Goal: Information Seeking & Learning: Learn about a topic

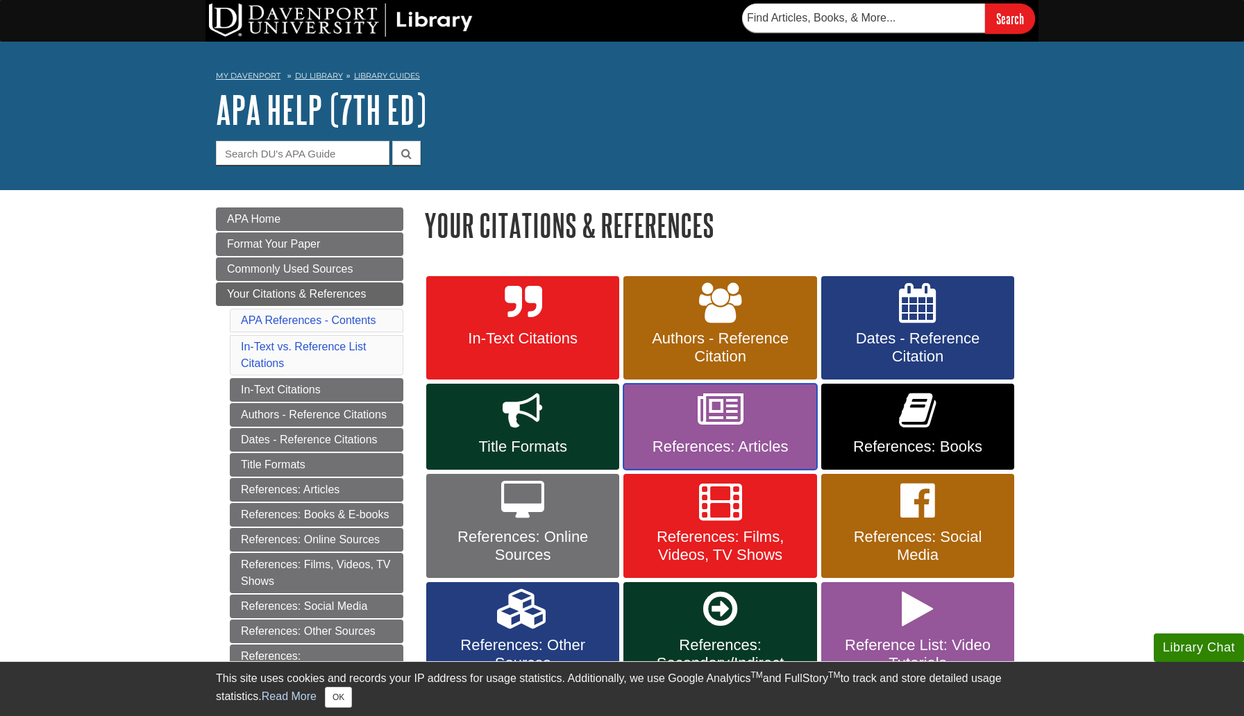
click at [710, 449] on span "References: Articles" at bounding box center [720, 447] width 172 height 18
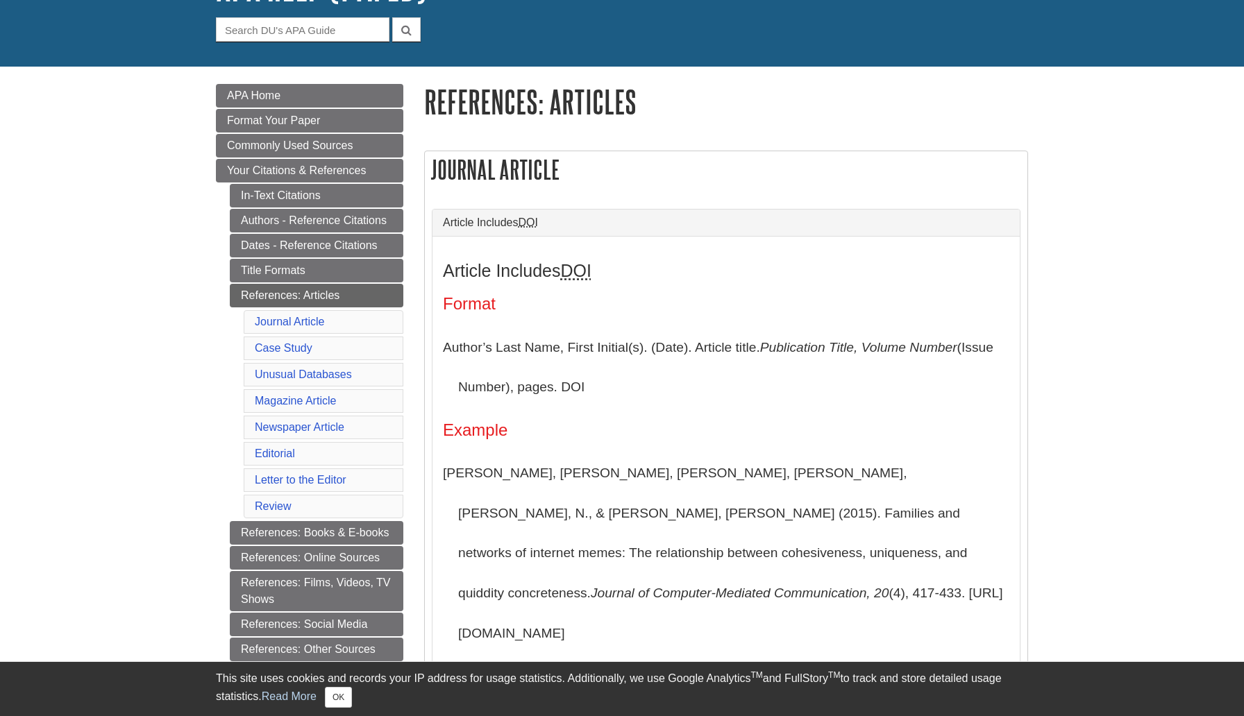
scroll to position [275, 0]
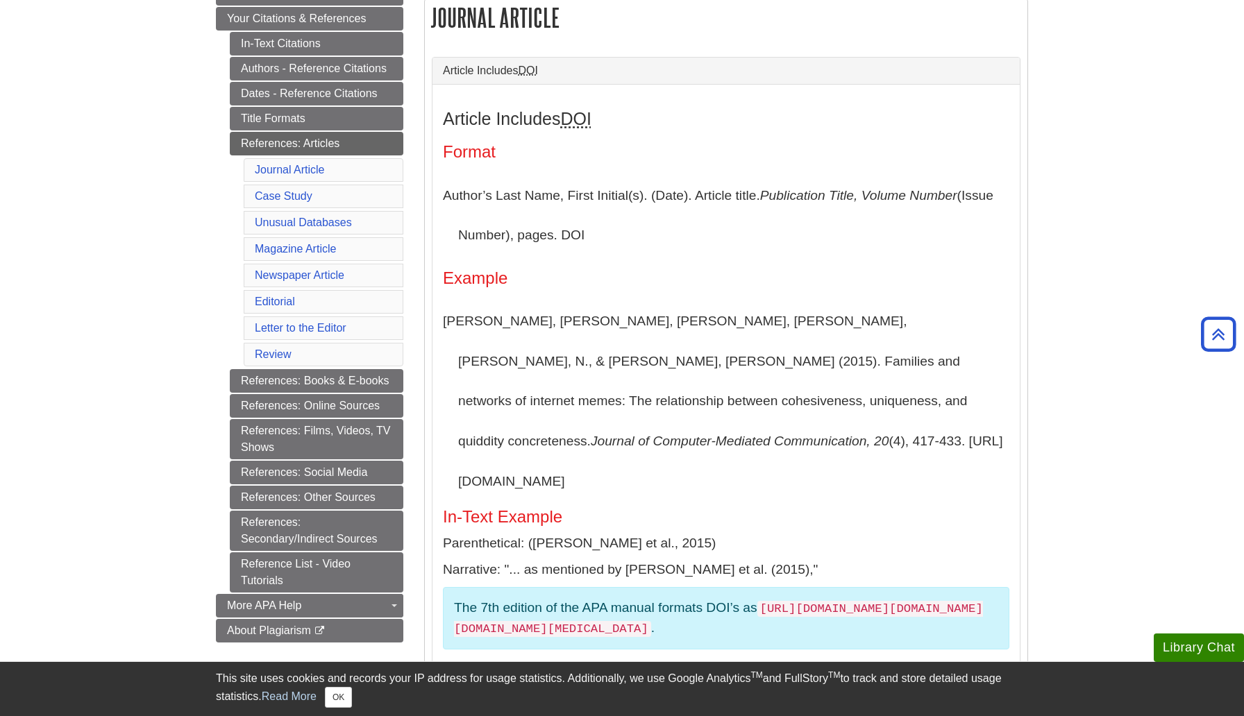
click at [682, 338] on p "[PERSON_NAME], [PERSON_NAME], [PERSON_NAME], [PERSON_NAME], [PERSON_NAME], N., …" at bounding box center [726, 401] width 566 height 200
drag, startPoint x: 745, startPoint y: 325, endPoint x: 799, endPoint y: 323, distance: 54.1
click at [801, 324] on p "[PERSON_NAME], [PERSON_NAME], [PERSON_NAME], [PERSON_NAME], [PERSON_NAME], N., …" at bounding box center [726, 401] width 566 height 200
click at [799, 323] on p "[PERSON_NAME], [PERSON_NAME], [PERSON_NAME], [PERSON_NAME], [PERSON_NAME], N., …" at bounding box center [726, 401] width 566 height 200
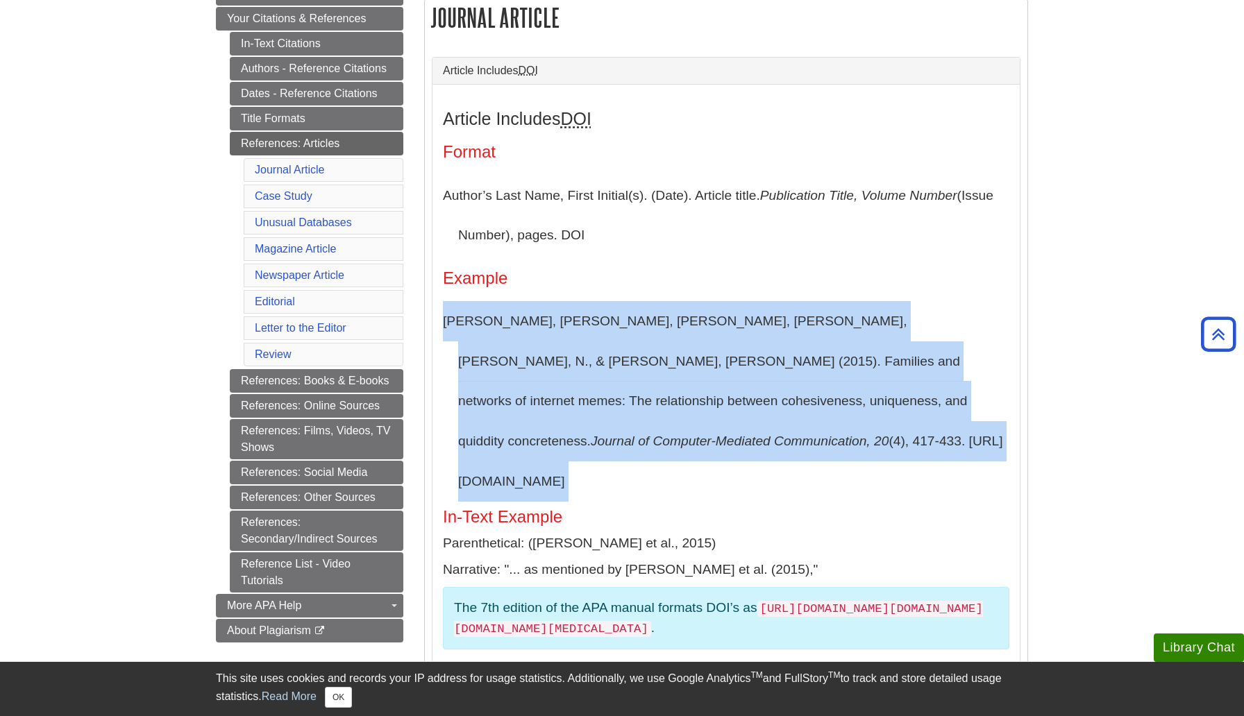
click at [799, 323] on p "[PERSON_NAME], [PERSON_NAME], [PERSON_NAME], [PERSON_NAME], [PERSON_NAME], N., …" at bounding box center [726, 401] width 566 height 200
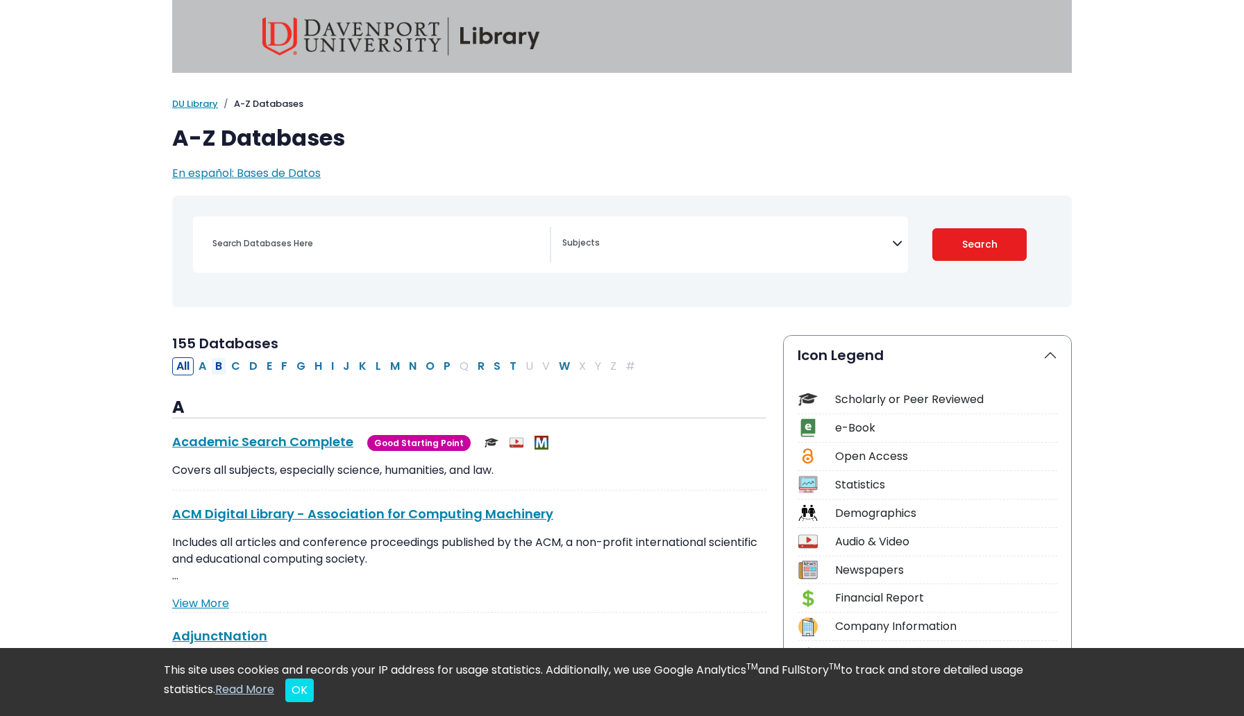
click at [220, 364] on button "B" at bounding box center [218, 366] width 15 height 18
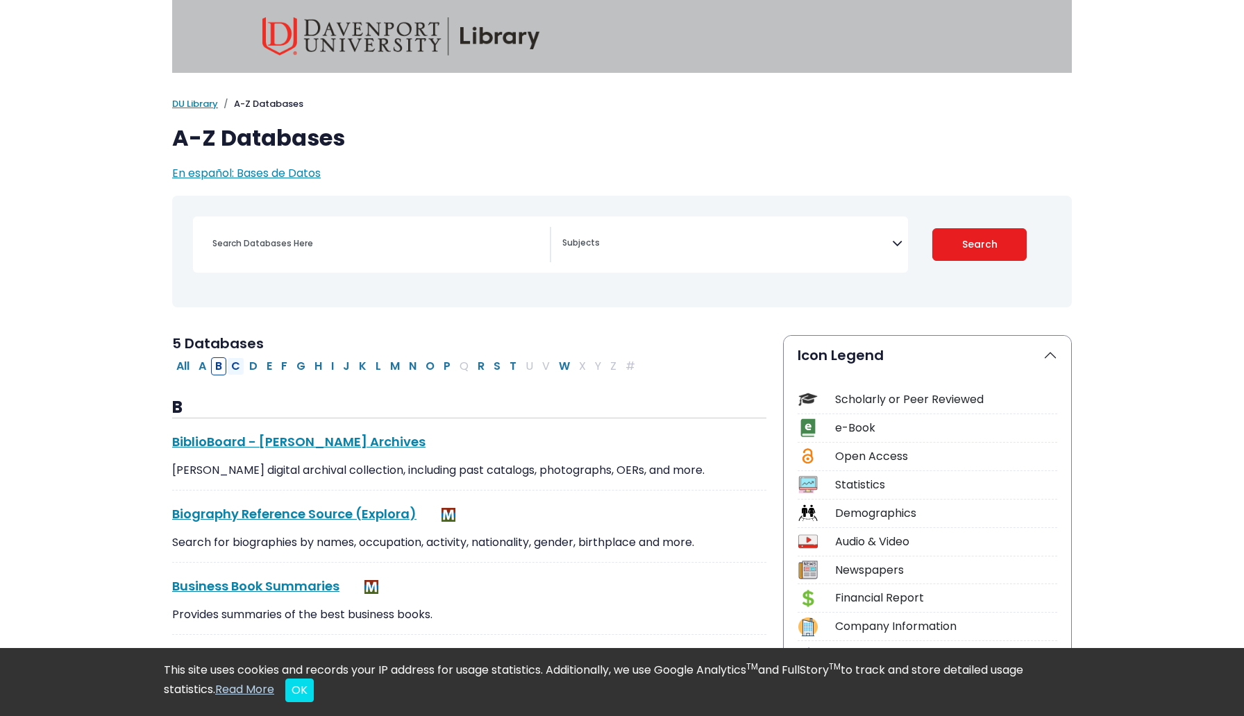
click at [233, 360] on button "C" at bounding box center [235, 366] width 17 height 18
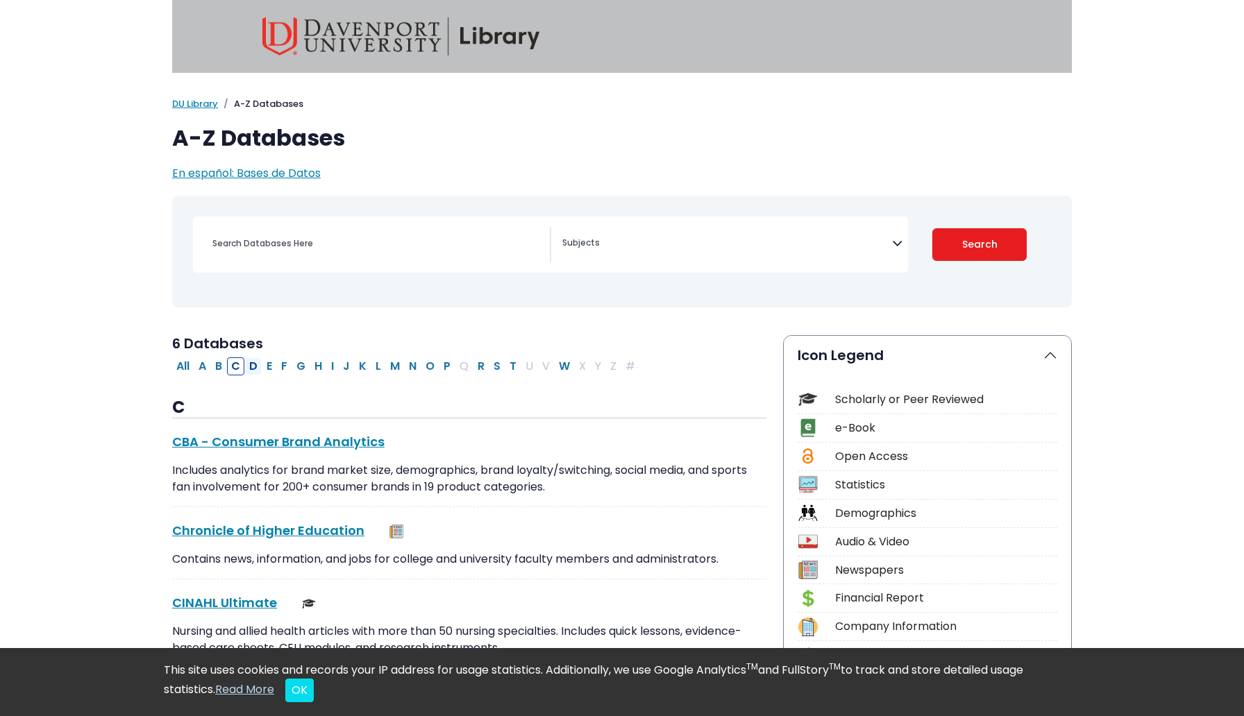
click at [253, 364] on button "D" at bounding box center [253, 366] width 17 height 18
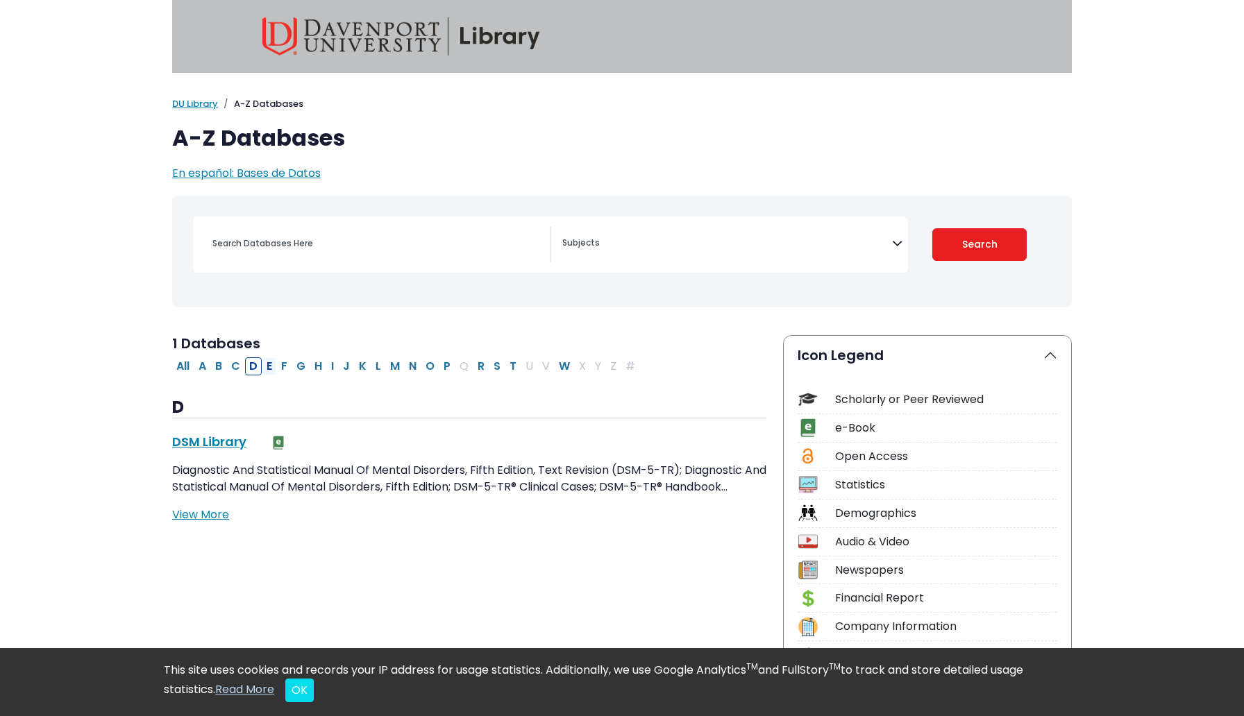
click at [272, 364] on button "E" at bounding box center [269, 366] width 14 height 18
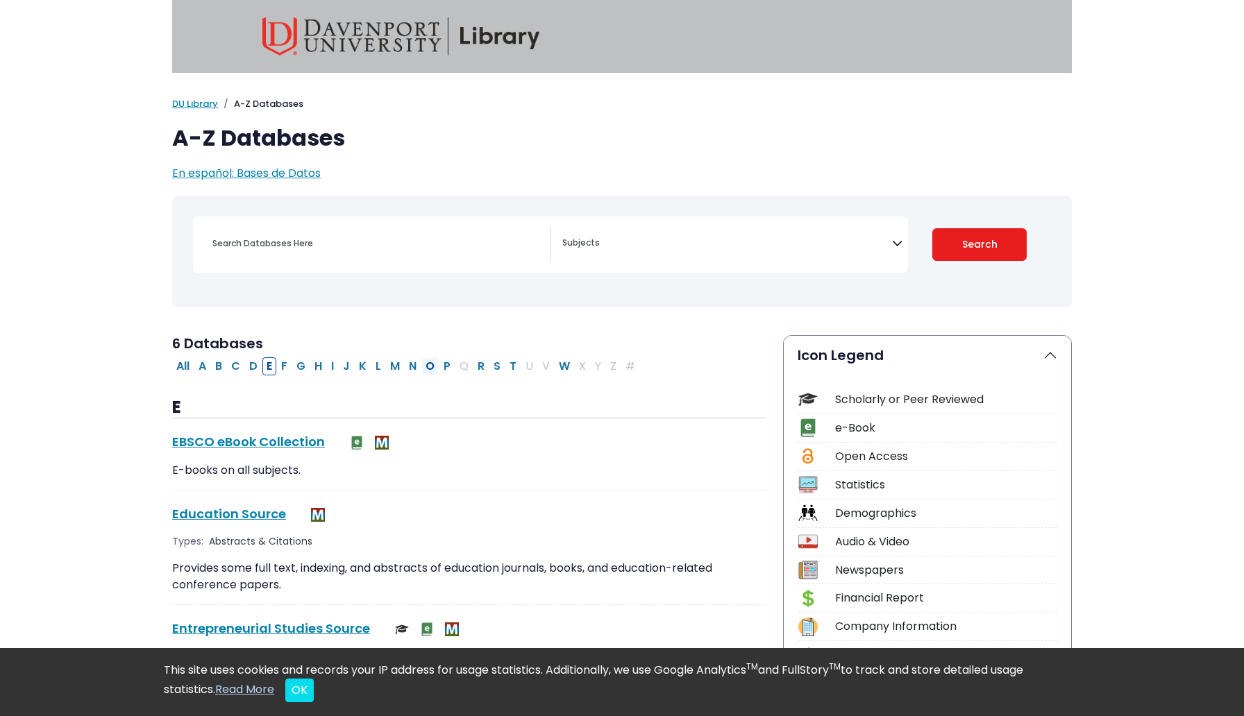
click at [425, 366] on button "O" at bounding box center [429, 366] width 17 height 18
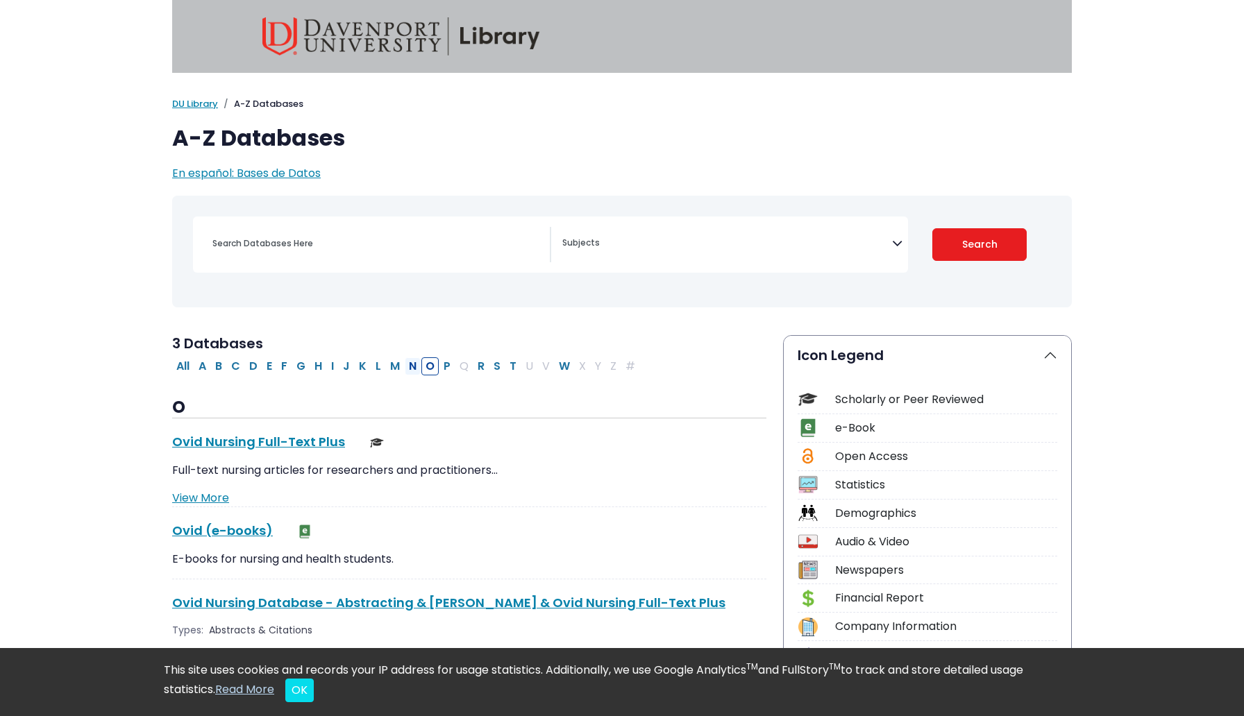
click at [414, 364] on button "N" at bounding box center [413, 366] width 16 height 18
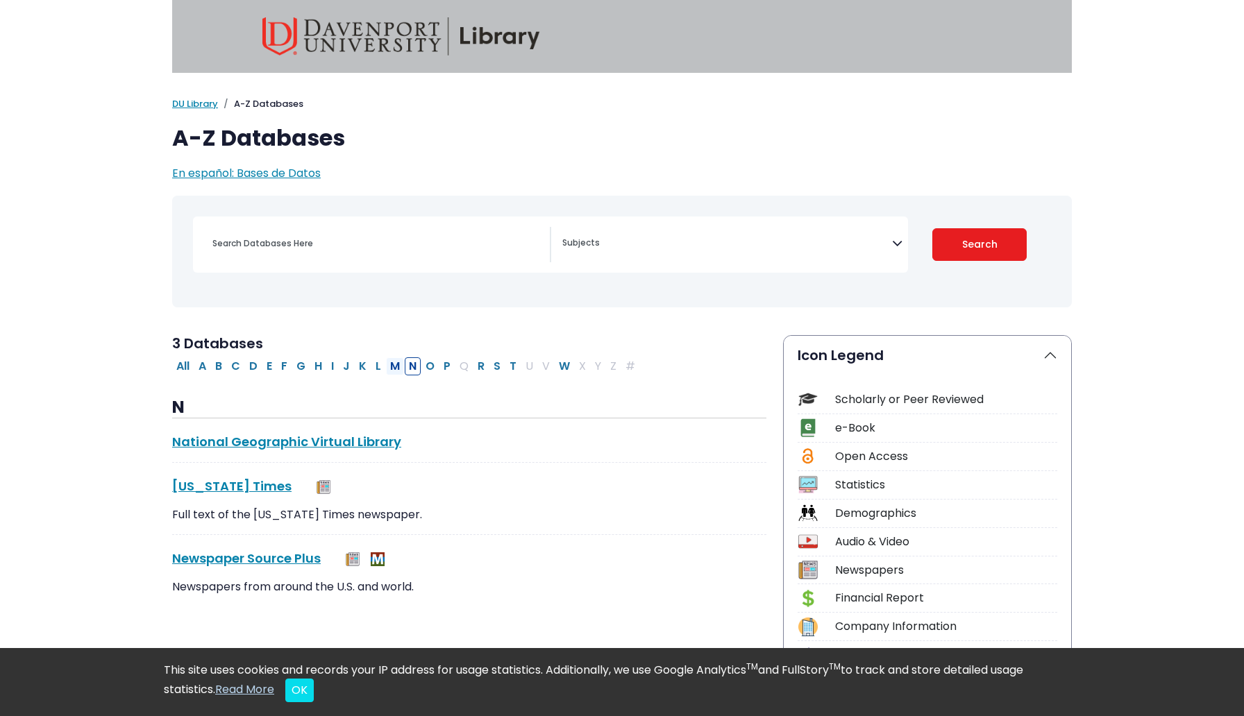
click at [393, 370] on button "M" at bounding box center [395, 366] width 18 height 18
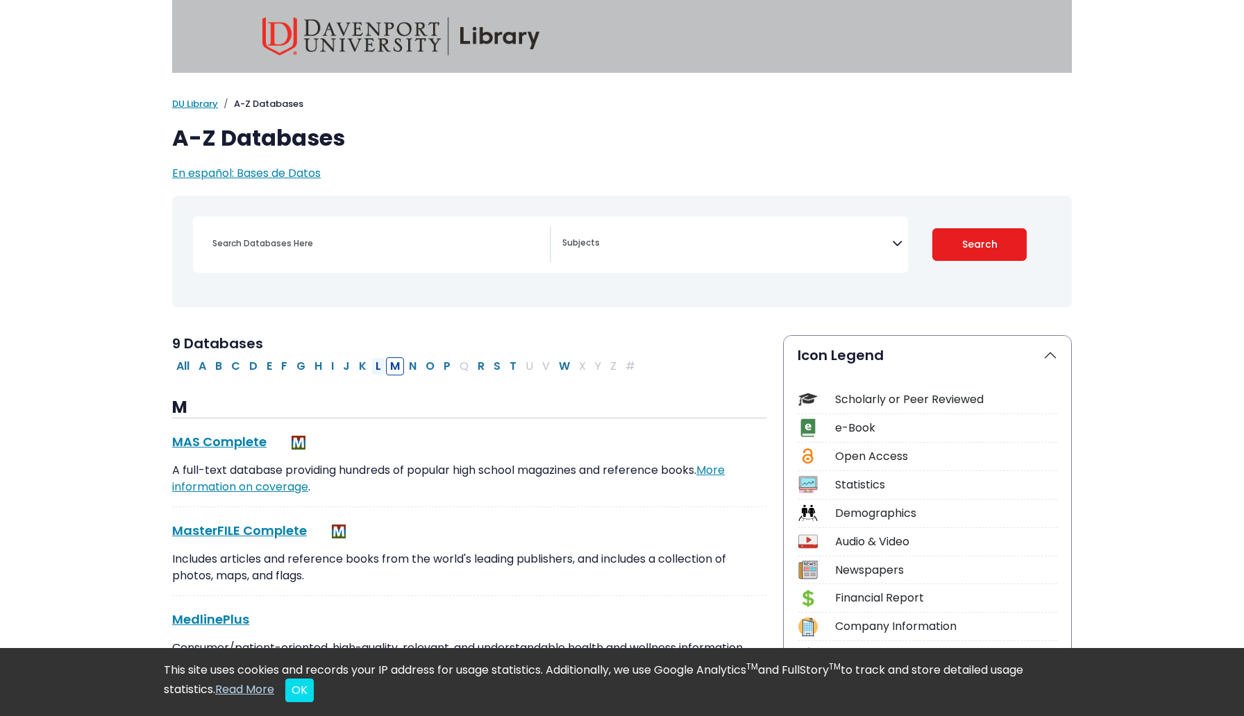
click at [377, 362] on button "L" at bounding box center [378, 366] width 14 height 18
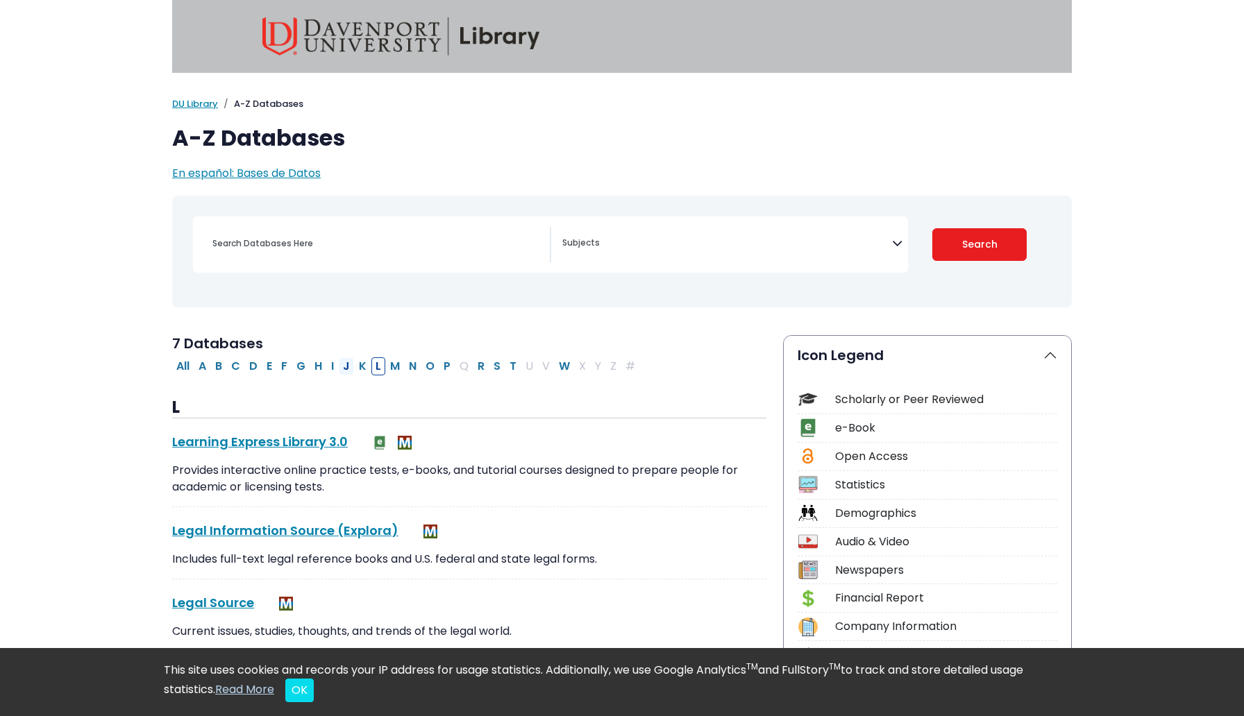
click at [348, 365] on button "J" at bounding box center [346, 366] width 15 height 18
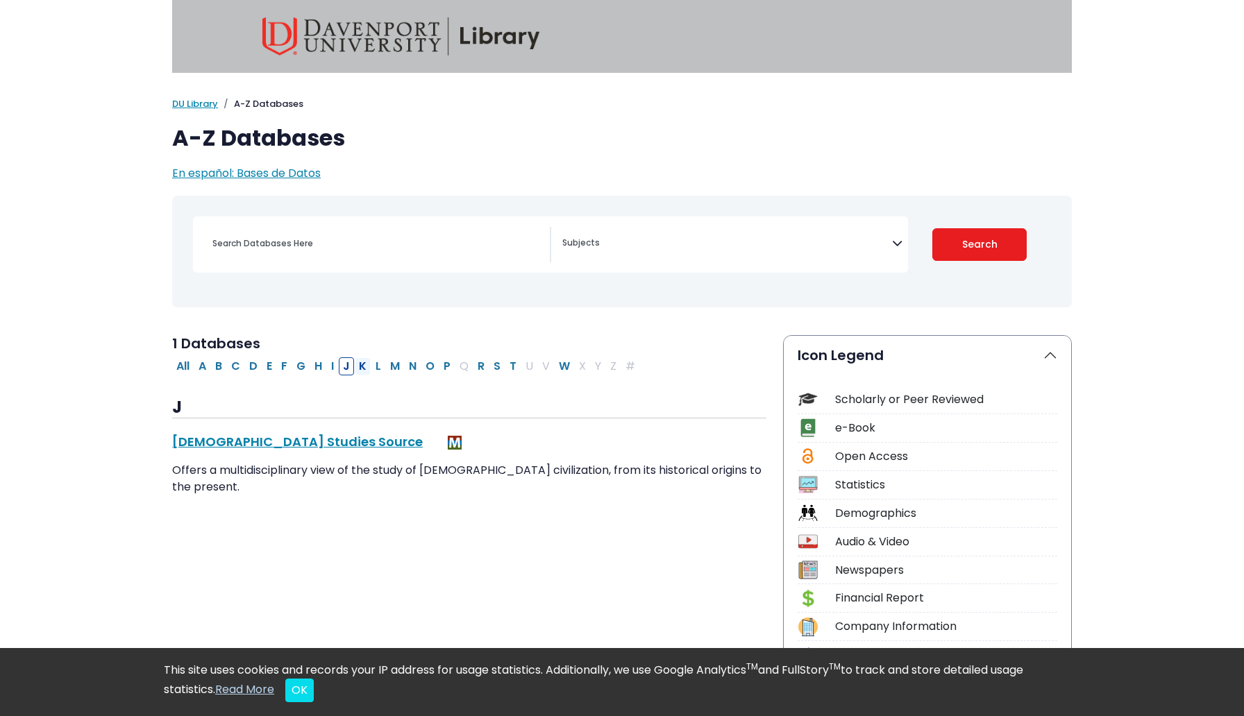
click at [364, 366] on button "K" at bounding box center [363, 366] width 16 height 18
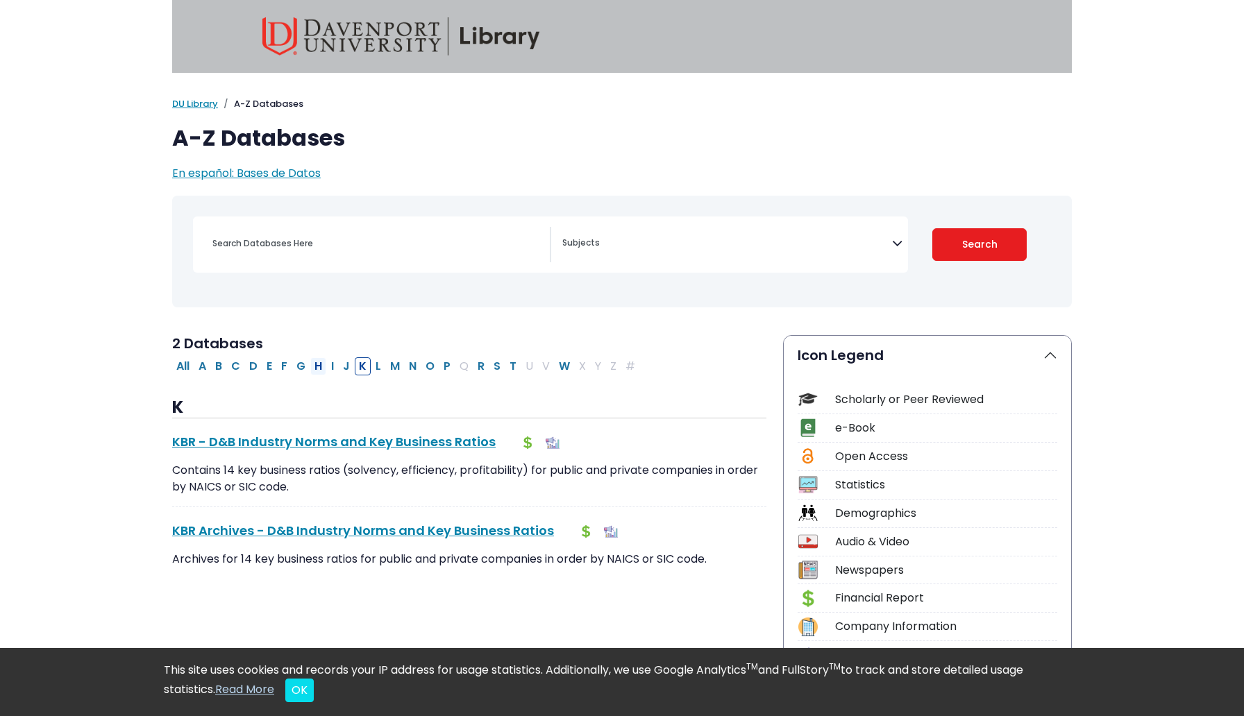
click at [321, 363] on button "H" at bounding box center [318, 366] width 16 height 18
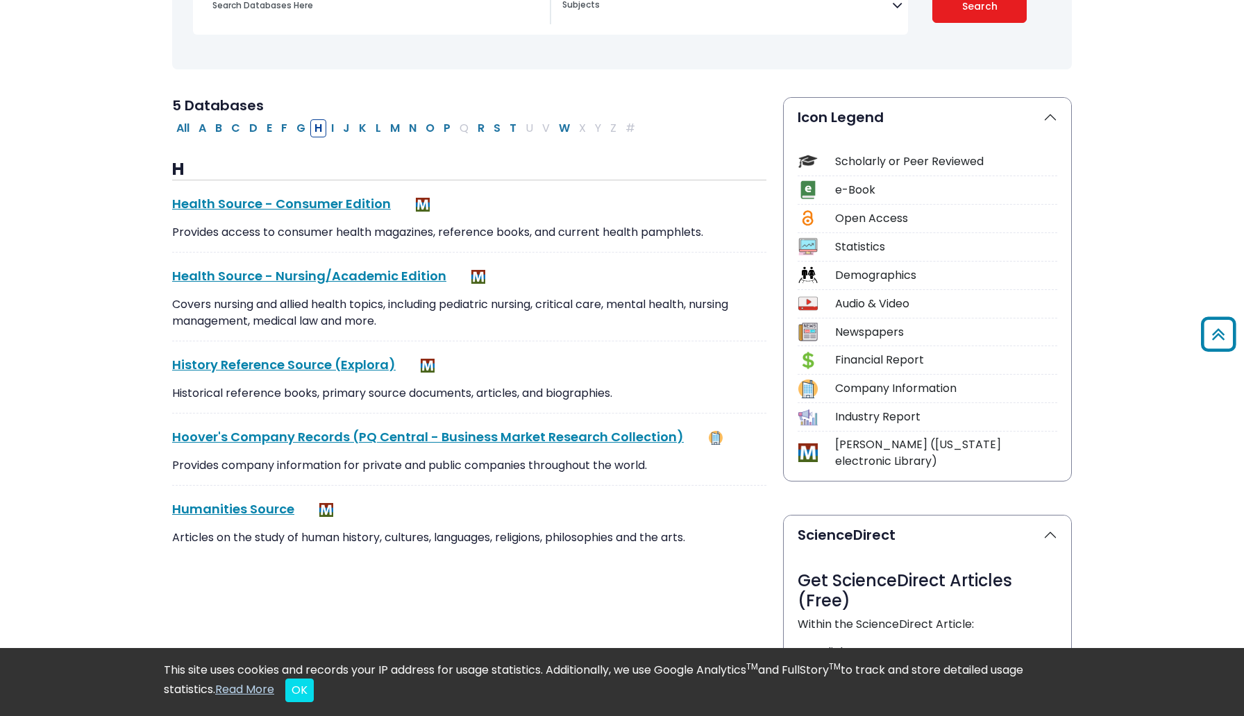
scroll to position [230, 0]
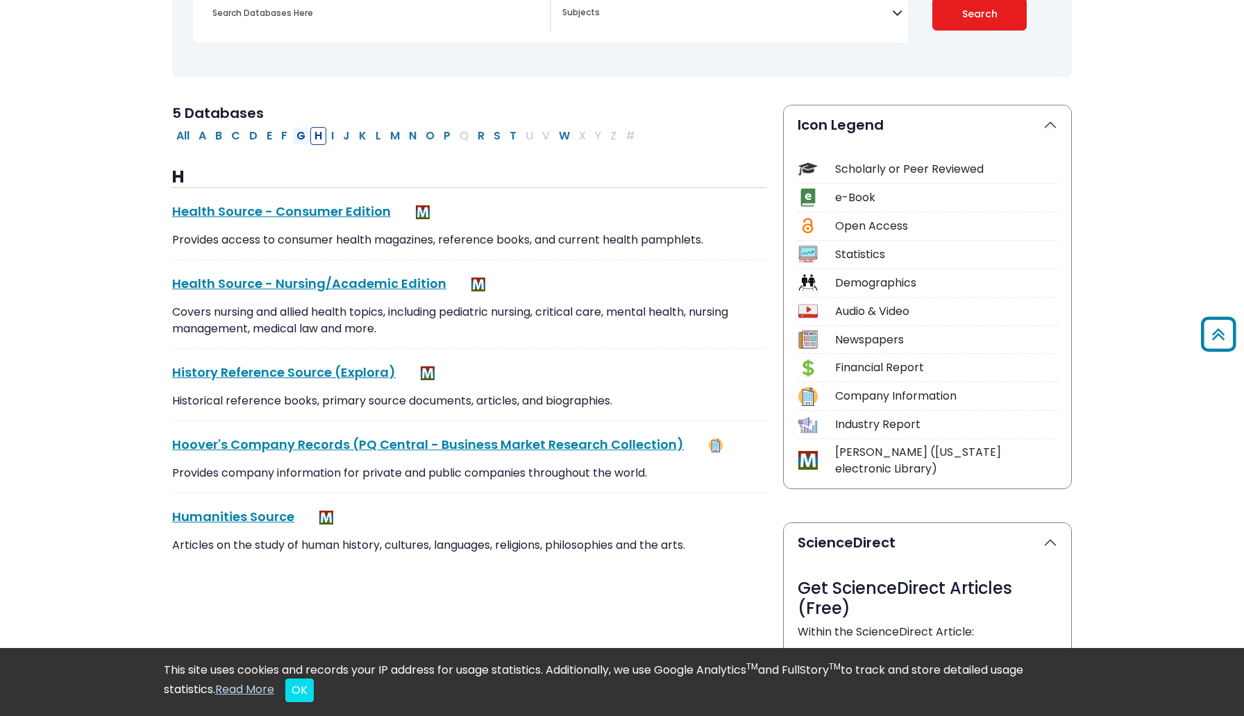
click at [301, 136] on button "G" at bounding box center [300, 136] width 17 height 18
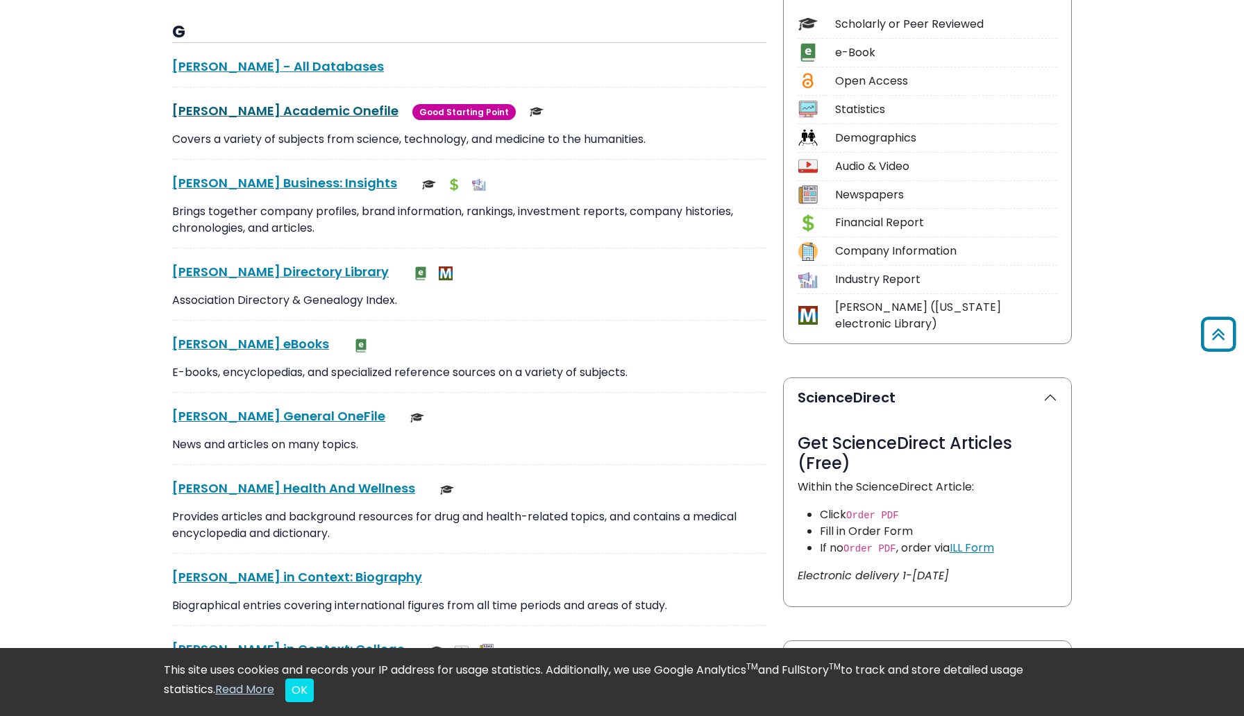
scroll to position [369, 0]
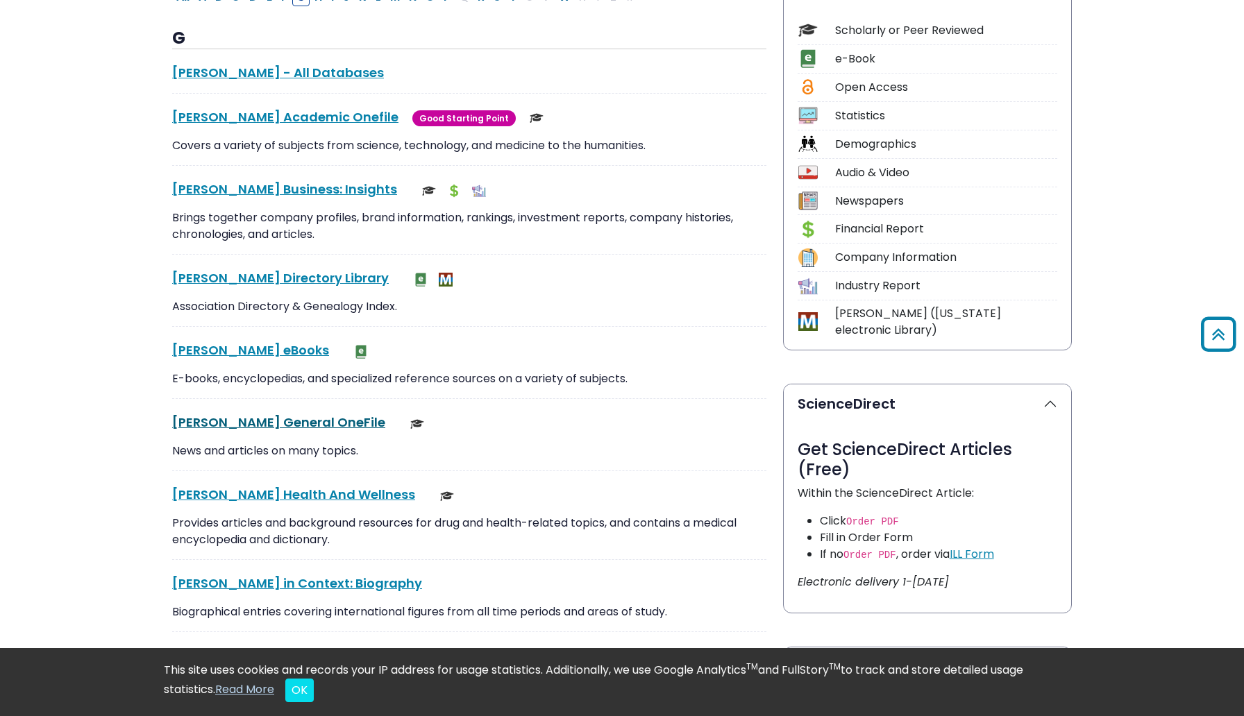
click at [246, 423] on link "[PERSON_NAME] General OneFile This link opens in a new window" at bounding box center [278, 422] width 213 height 17
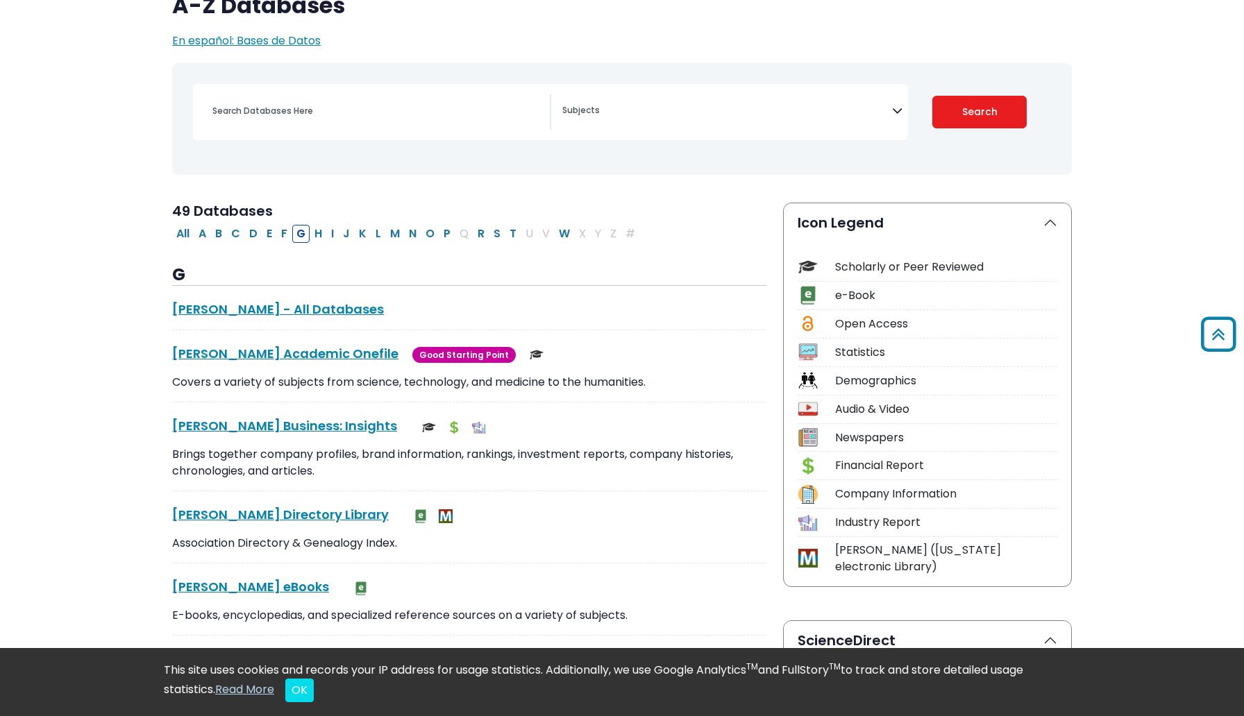
scroll to position [0, 0]
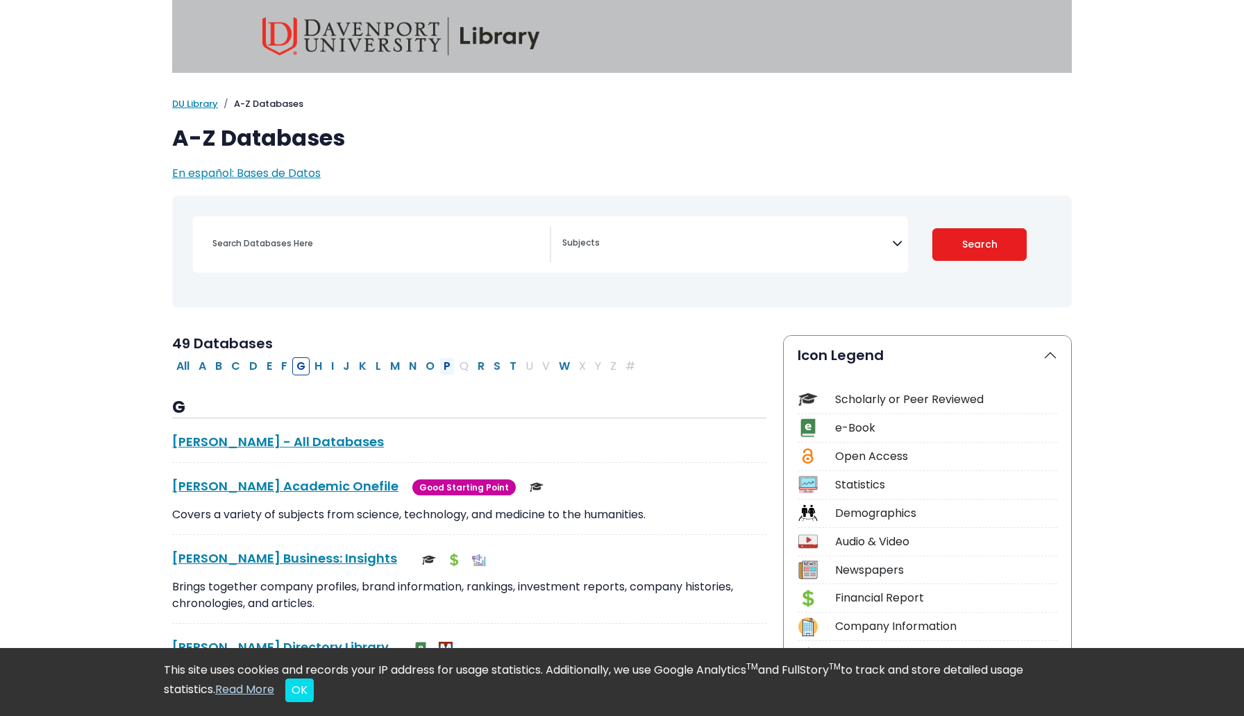
click at [446, 366] on button "P" at bounding box center [446, 366] width 15 height 18
select select "Database Subject Filter"
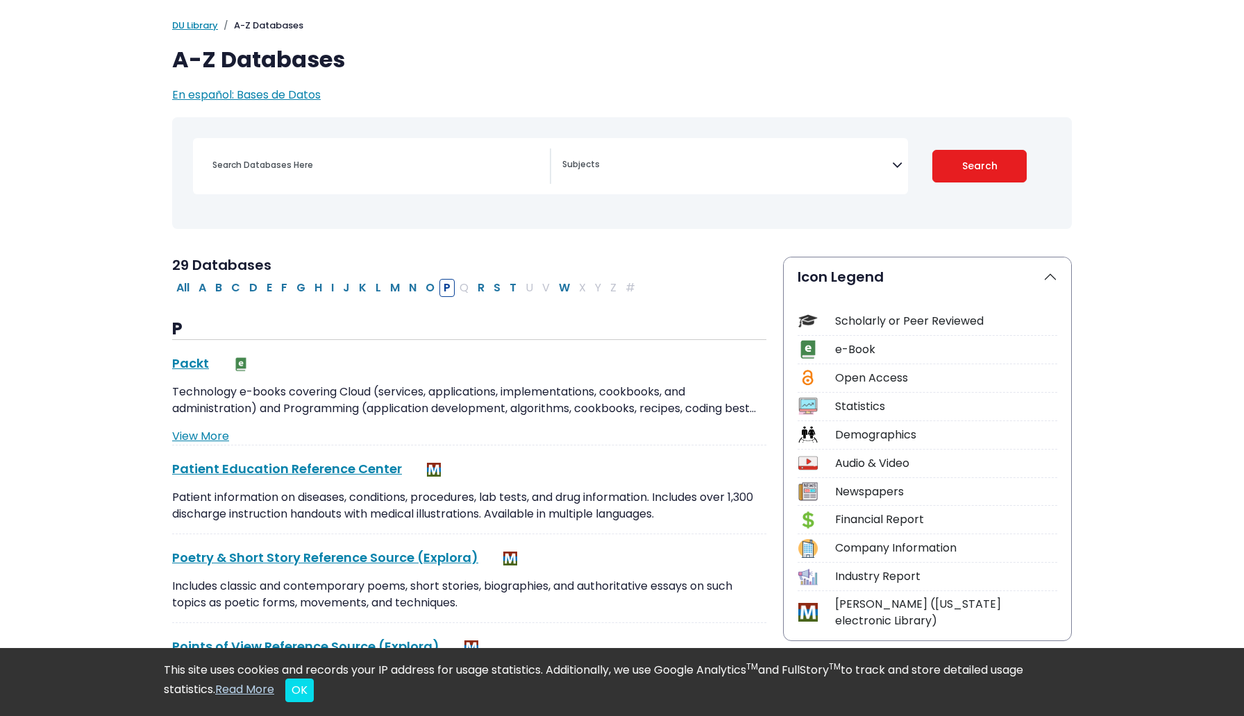
scroll to position [80, 0]
